Goal: Information Seeking & Learning: Learn about a topic

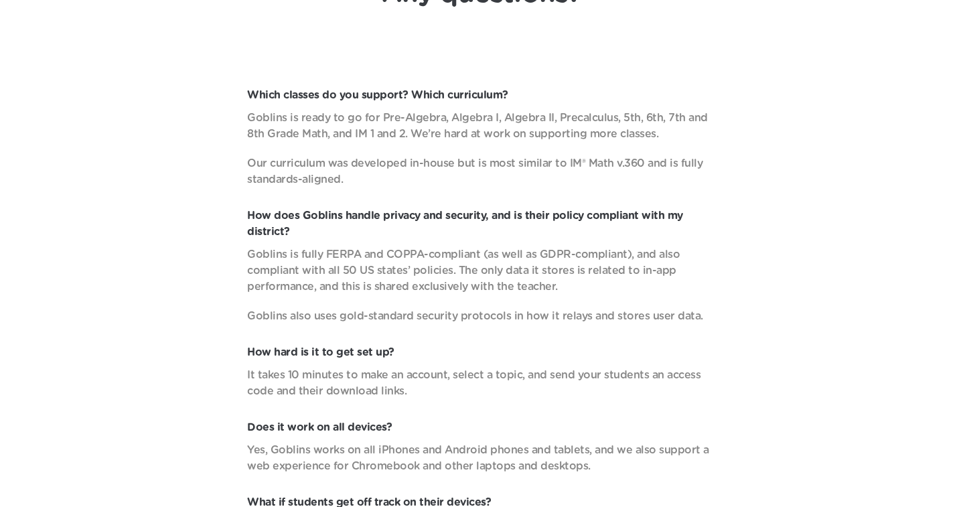
scroll to position [4782, 0]
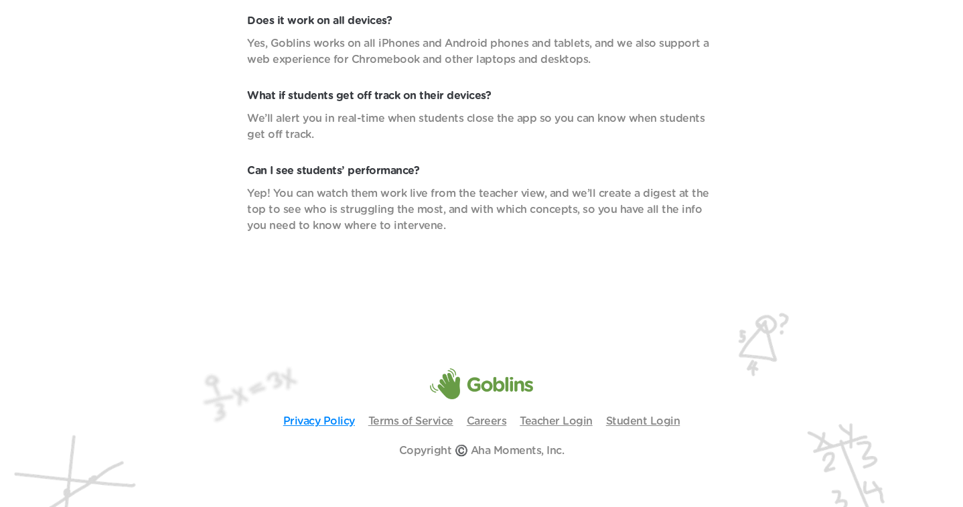
click at [318, 416] on link "Privacy Policy" at bounding box center [319, 421] width 72 height 11
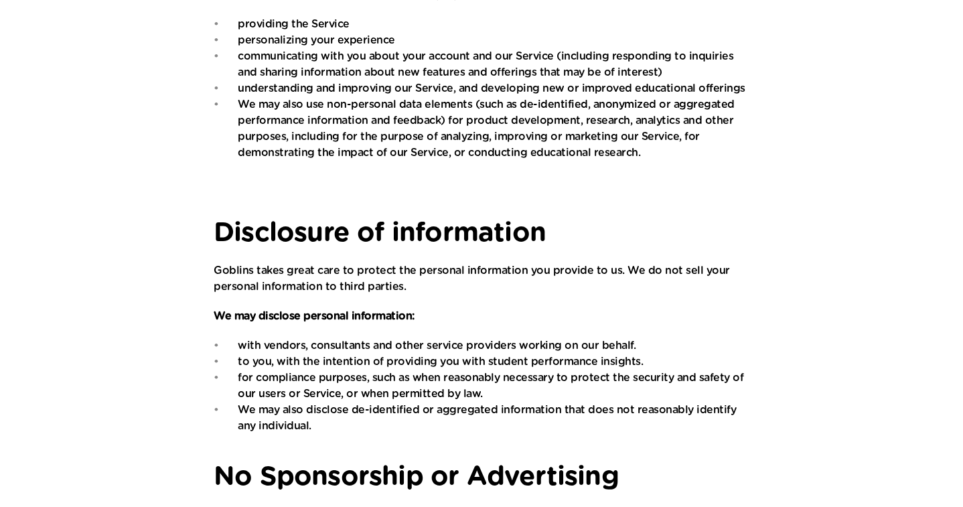
scroll to position [881, 0]
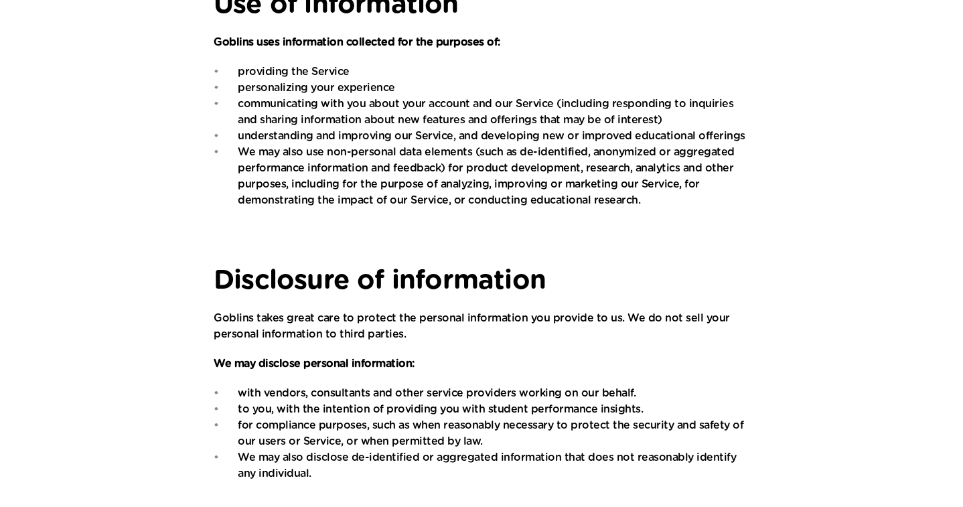
click at [559, 336] on p "Goblins takes great care to protect the personal information you provide to us.…" at bounding box center [482, 326] width 536 height 32
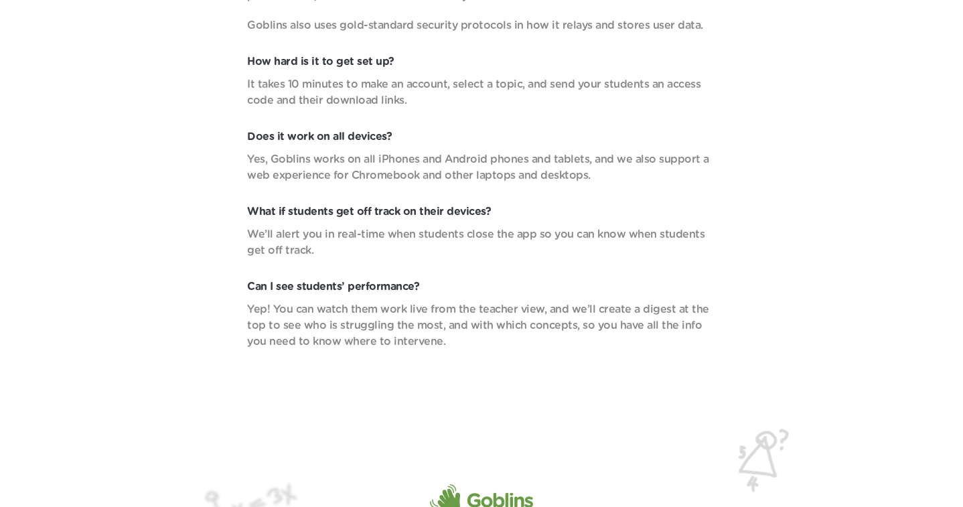
scroll to position [4782, 0]
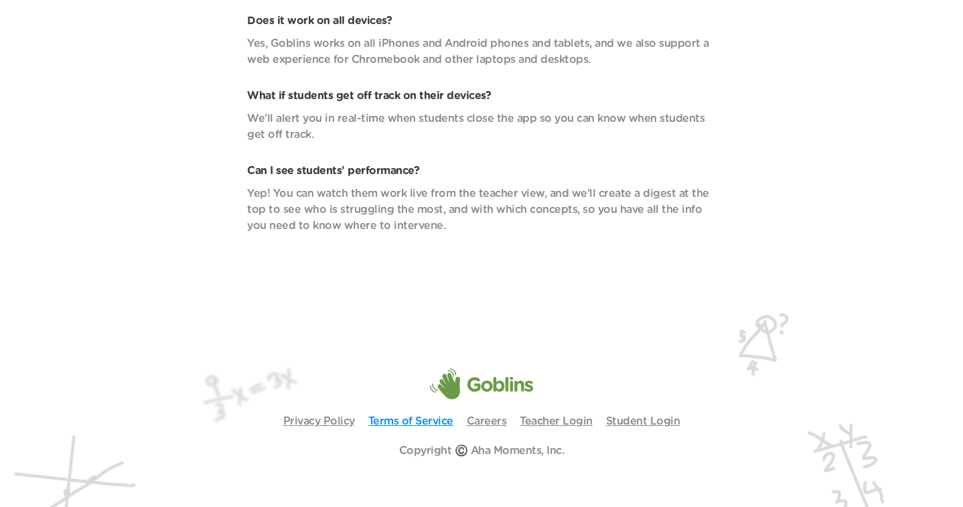
click at [427, 416] on link "Terms of Service" at bounding box center [410, 421] width 85 height 11
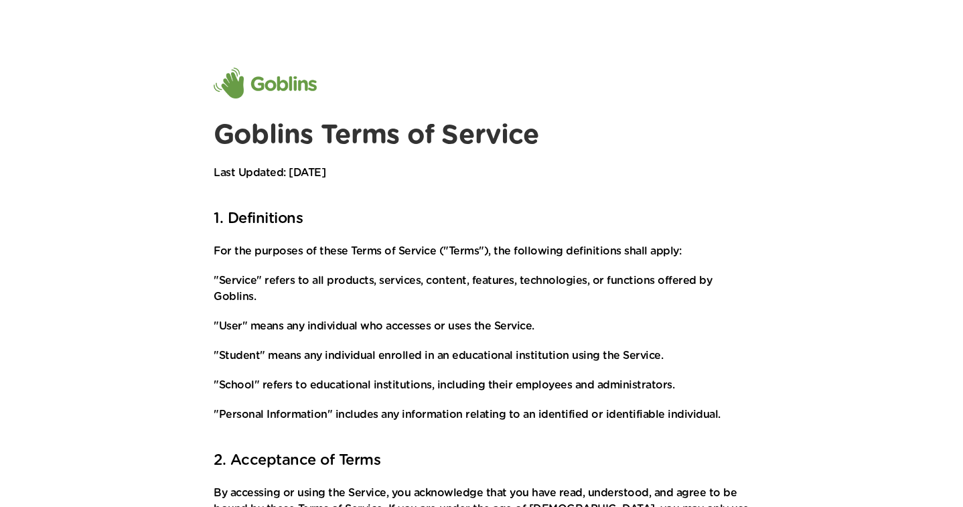
scroll to position [1523, 0]
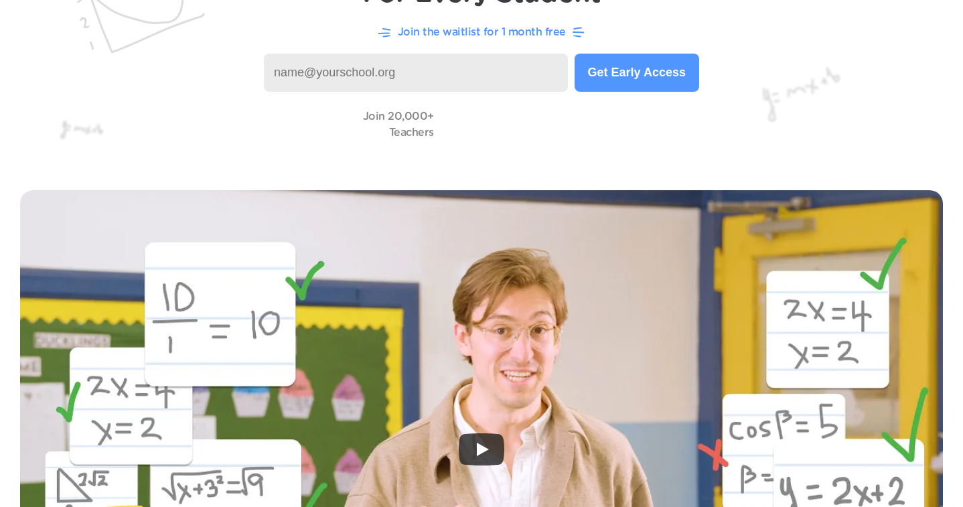
scroll to position [160, 0]
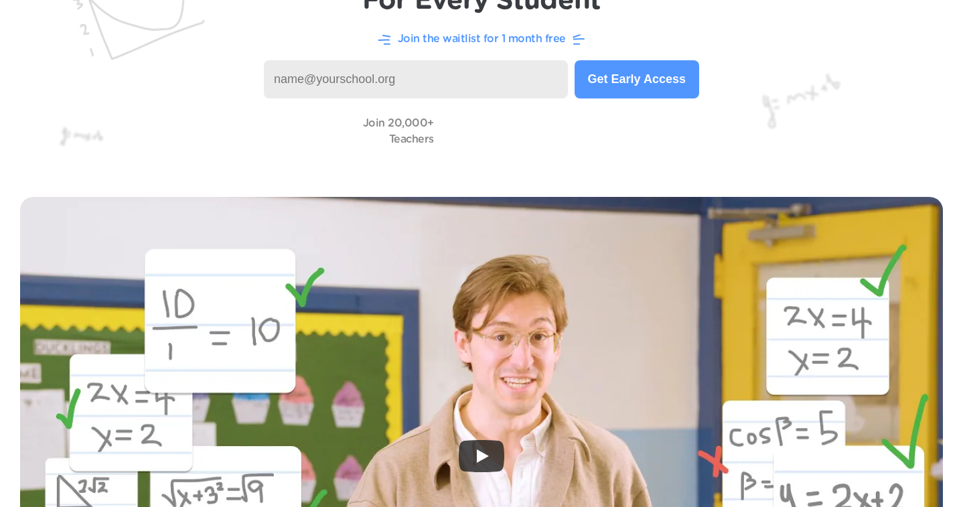
click at [406, 127] on p "Join 20,000+ Teachers" at bounding box center [398, 131] width 71 height 32
click at [710, 142] on div "Join 20,000+ Teachers" at bounding box center [481, 131] width 909 height 38
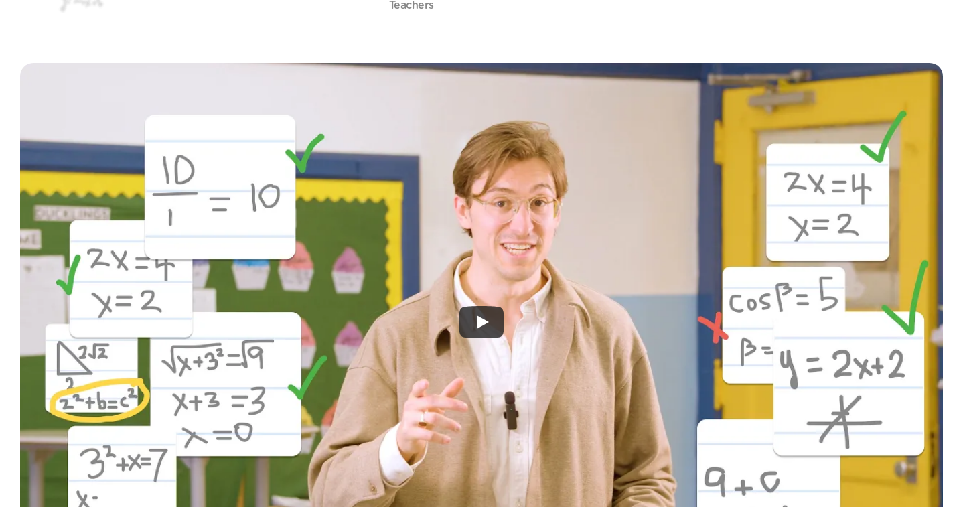
scroll to position [350, 0]
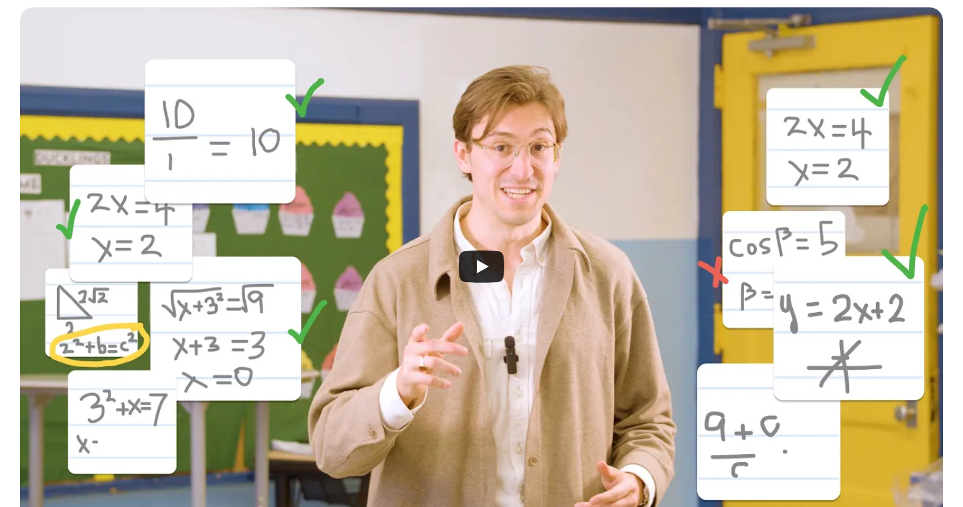
click at [497, 241] on div at bounding box center [481, 266] width 923 height 518
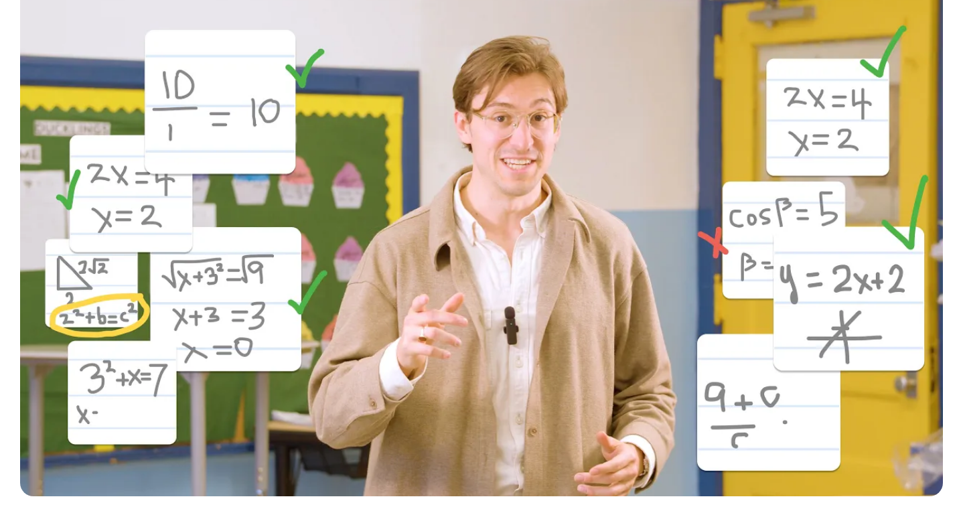
scroll to position [378, 0]
